Goal: Navigation & Orientation: Find specific page/section

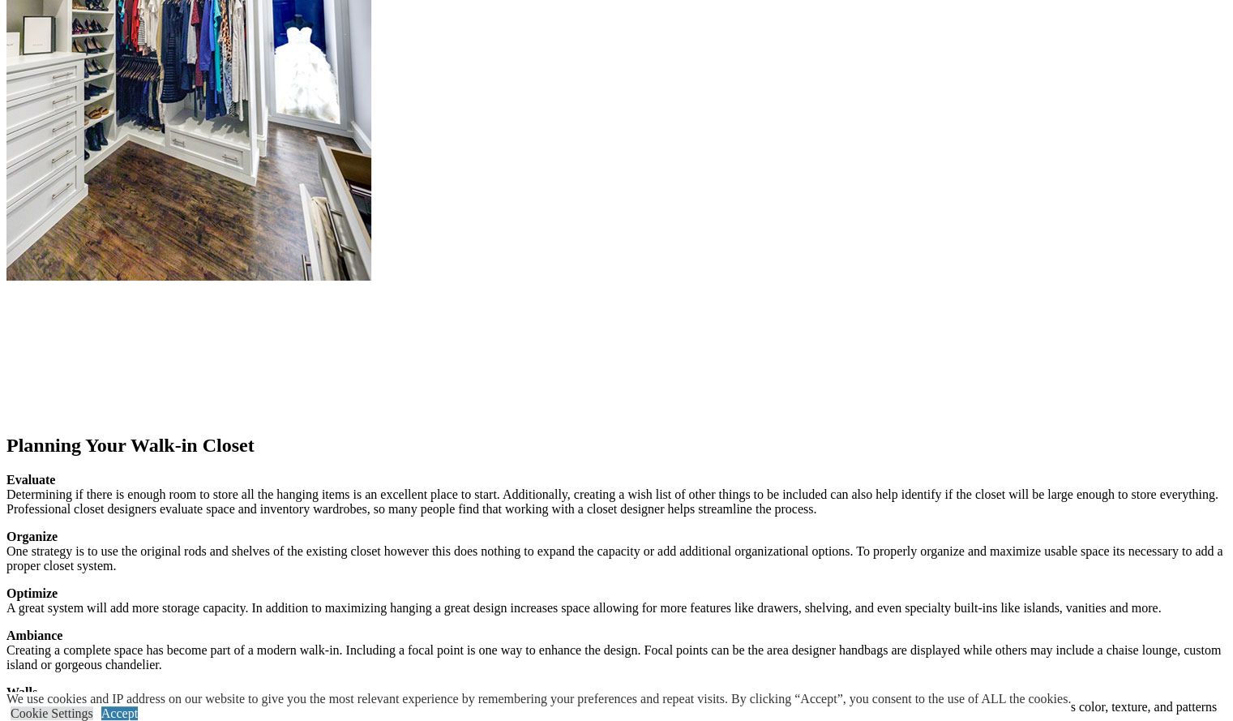
scroll to position [2342, 0]
